Goal: Task Accomplishment & Management: Use online tool/utility

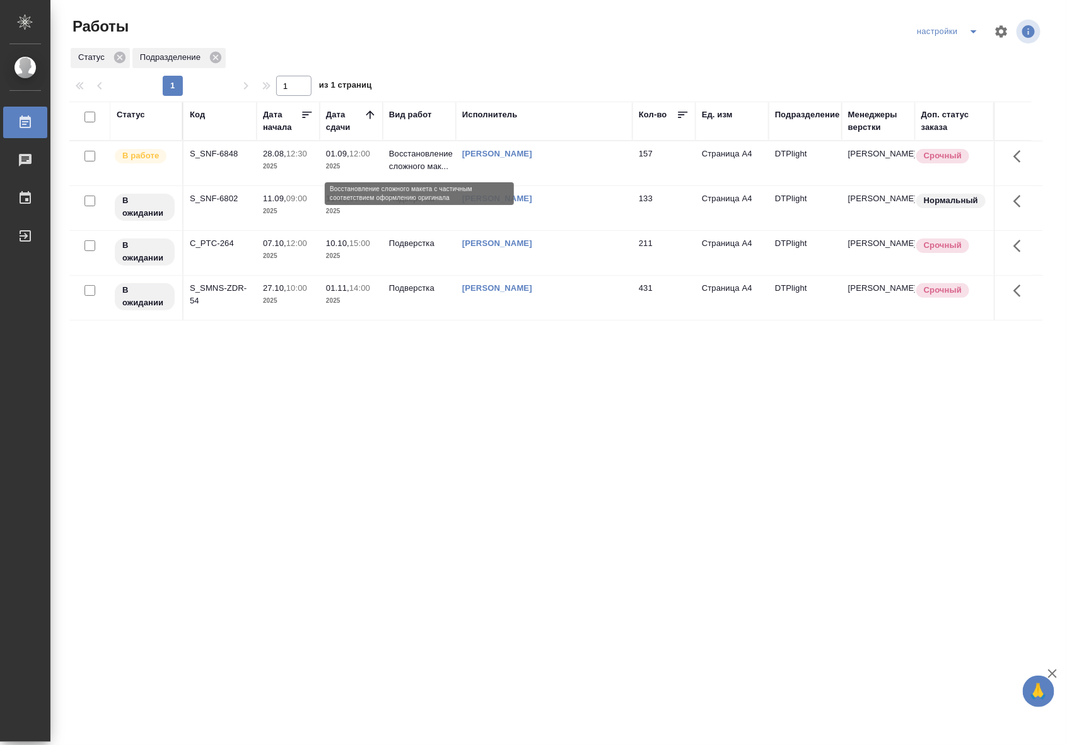
click at [422, 171] on p "Восстановление сложного мак..." at bounding box center [419, 160] width 61 height 25
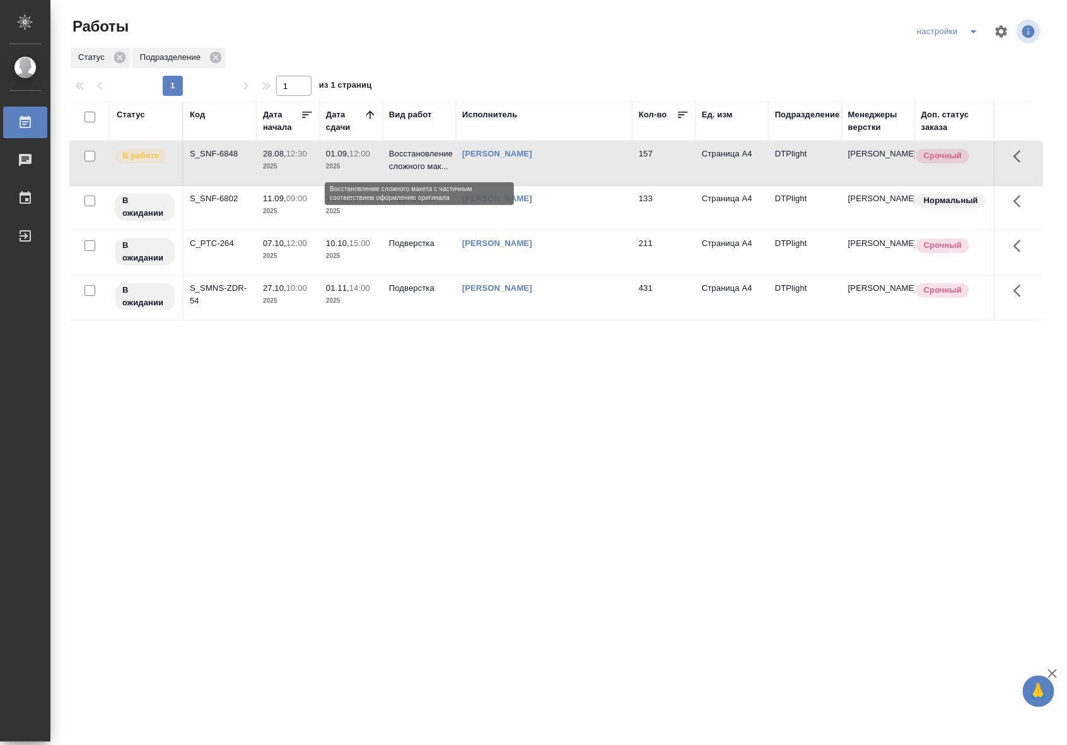
click at [422, 171] on p "Восстановление сложного мак..." at bounding box center [419, 160] width 61 height 25
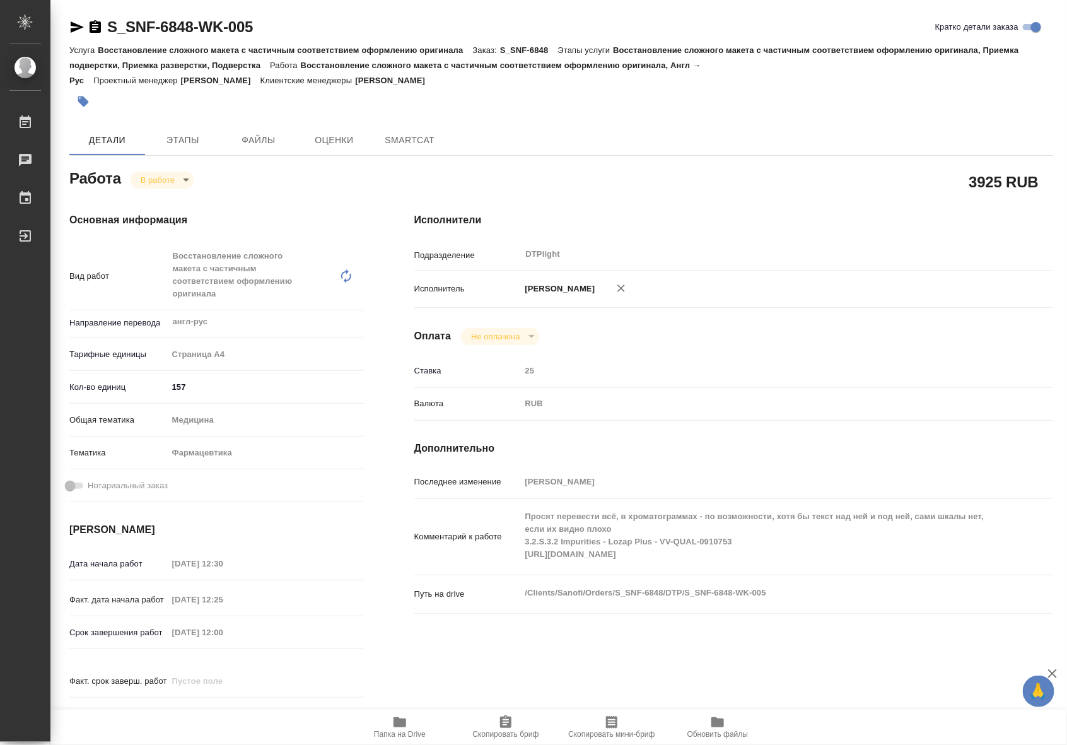
type textarea "x"
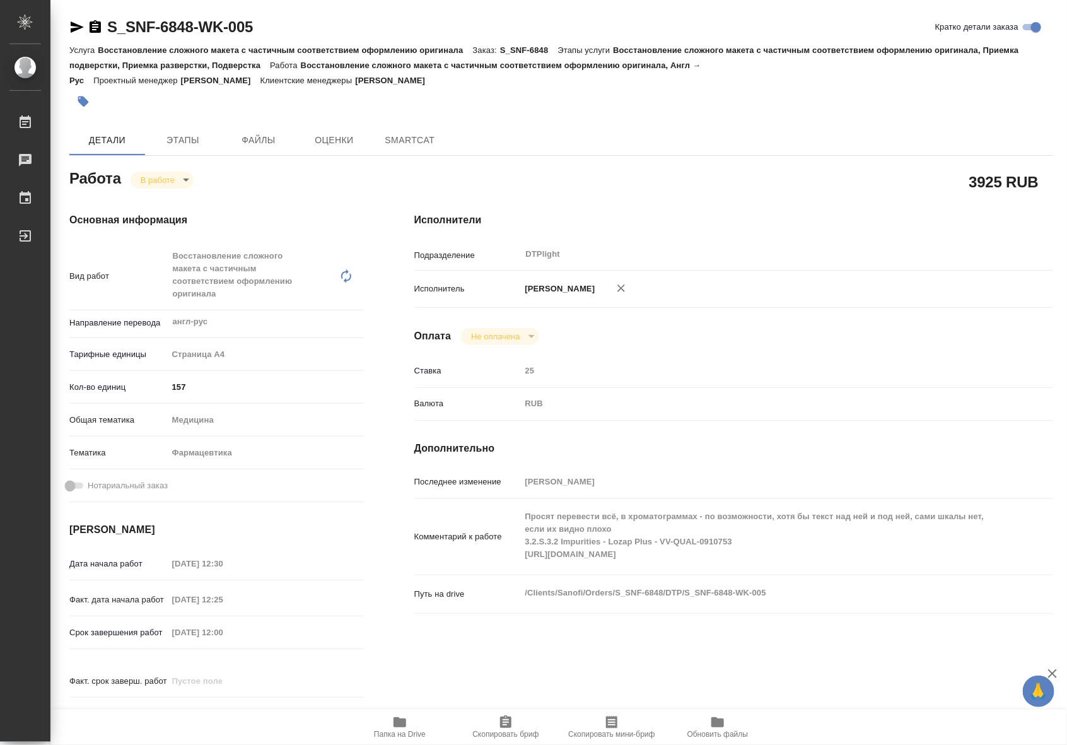
type textarea "x"
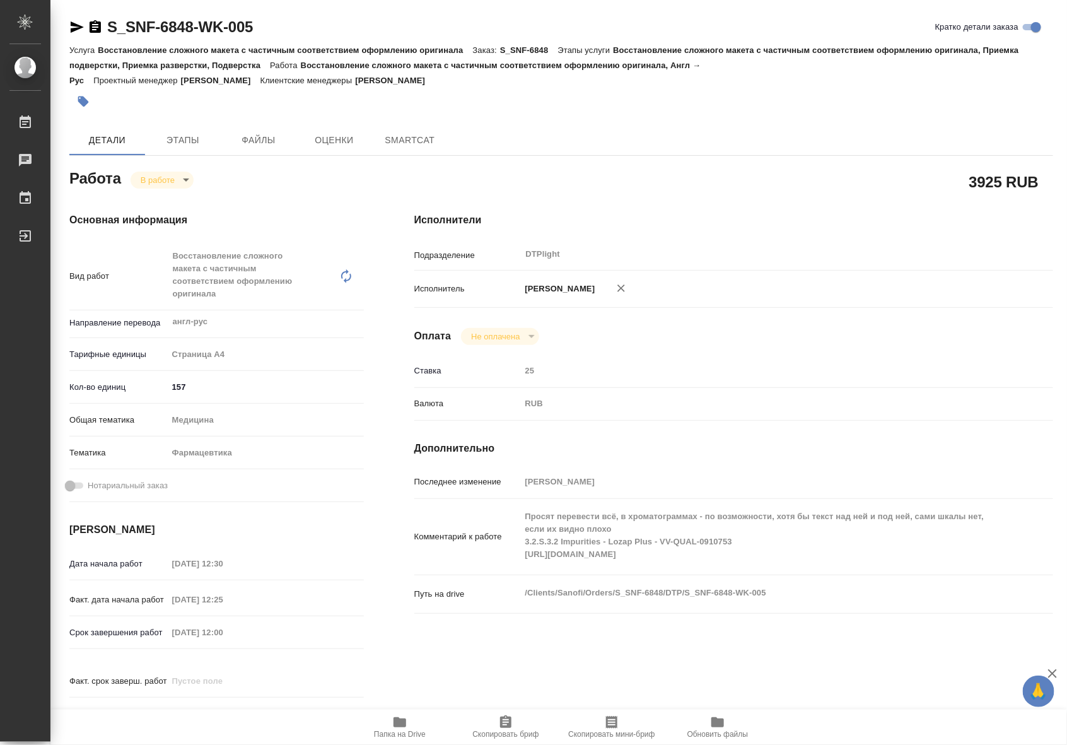
type textarea "x"
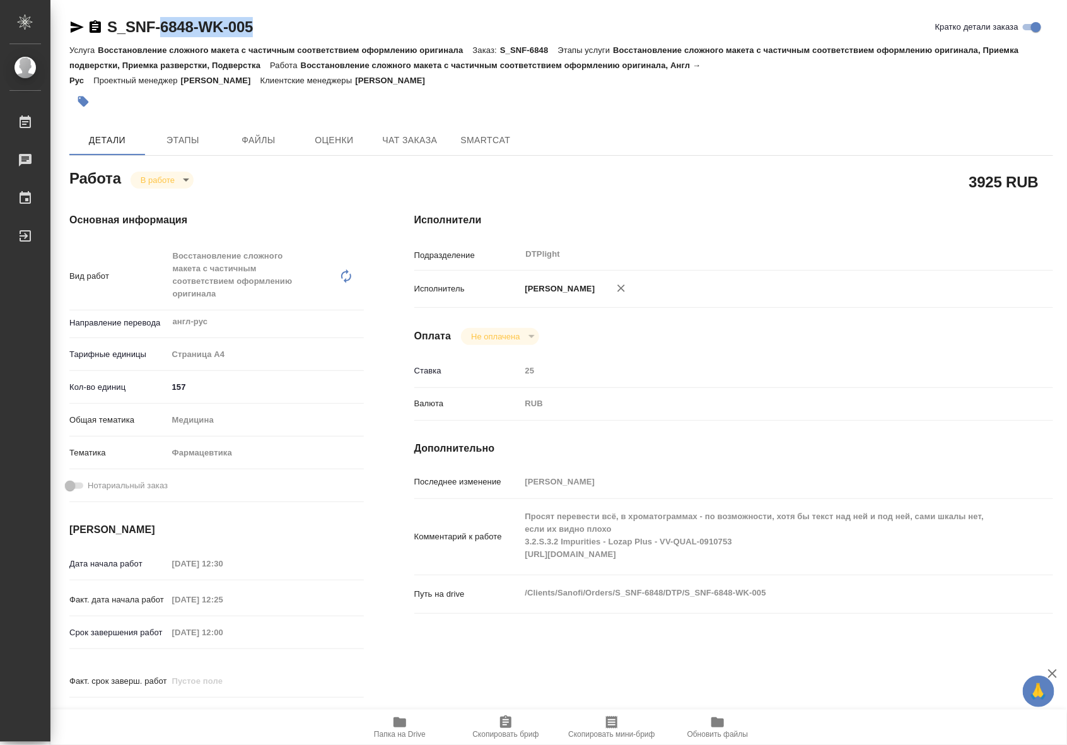
type textarea "x"
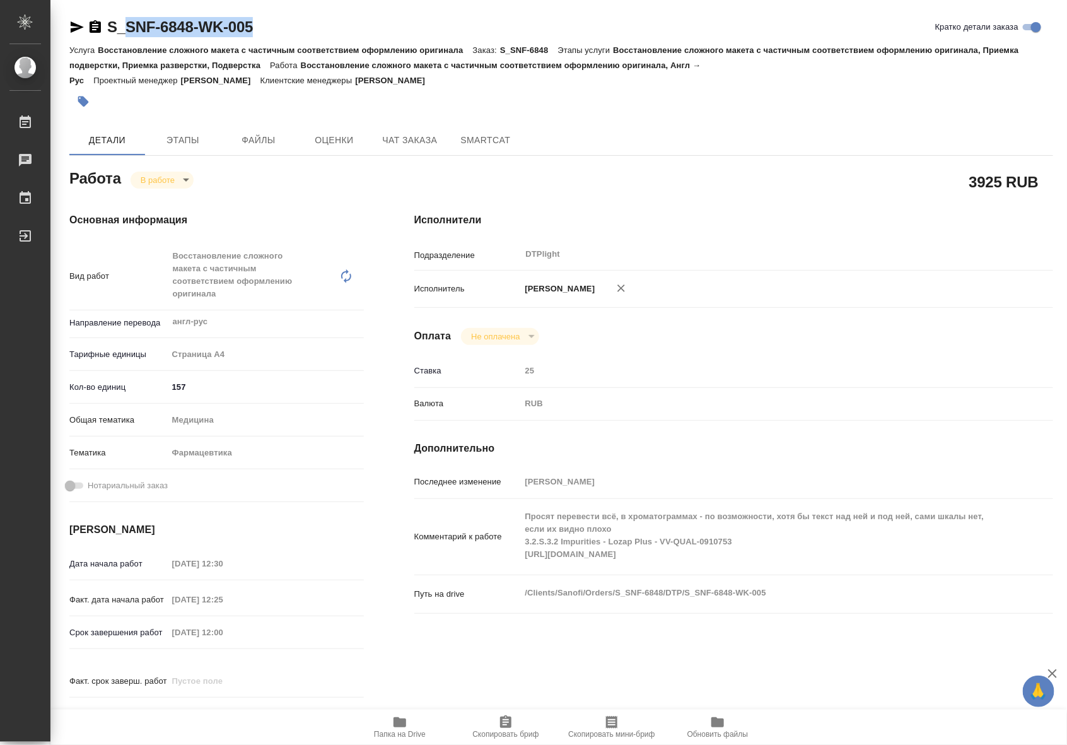
type textarea "x"
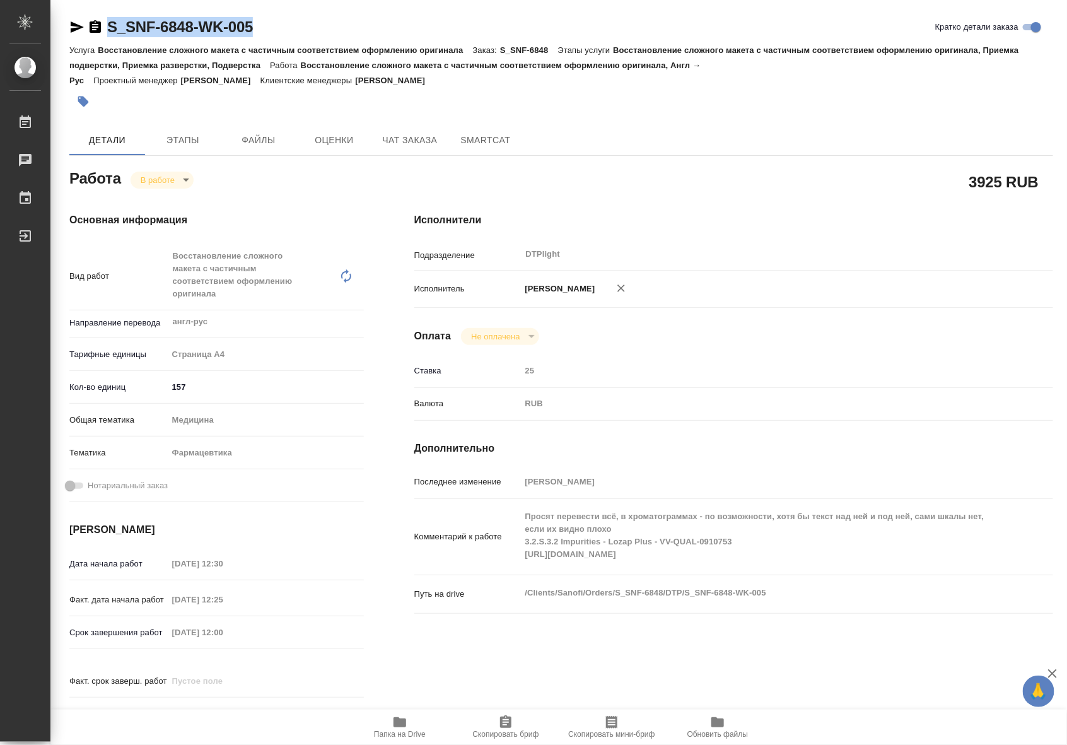
drag, startPoint x: 268, startPoint y: 30, endPoint x: 110, endPoint y: 32, distance: 157.7
click at [110, 32] on div "S_SNF-6848-WK-005 Кратко детали заказа" at bounding box center [561, 27] width 984 height 20
copy link "S_SNF-6848-WK-005"
click at [377, 733] on span "Папка на Drive" at bounding box center [400, 734] width 52 height 9
